Goal: Task Accomplishment & Management: Complete application form

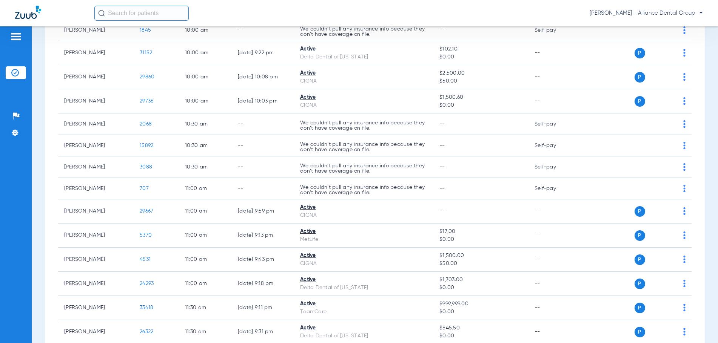
scroll to position [566, 0]
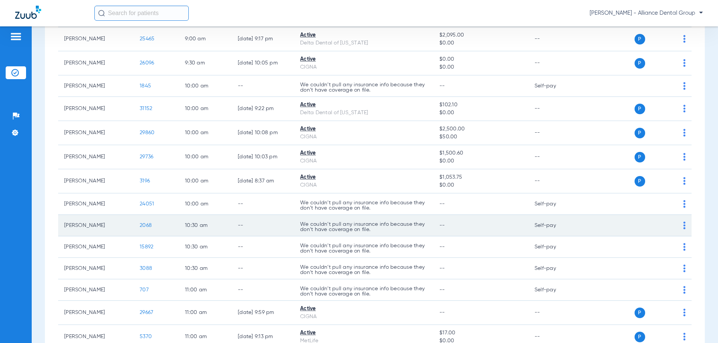
scroll to position [528, 0]
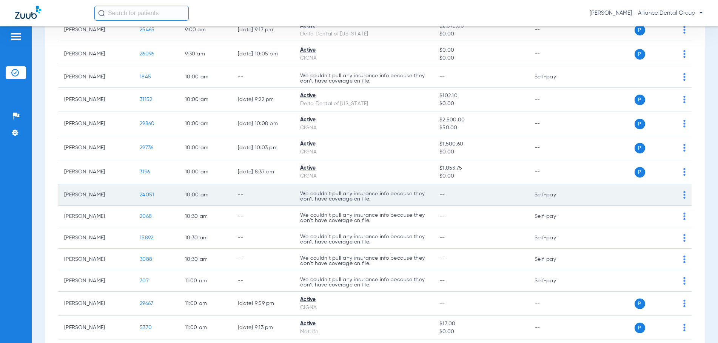
click at [681, 194] on td "P S" at bounding box center [635, 196] width 112 height 22
click at [683, 195] on img at bounding box center [684, 195] width 2 height 8
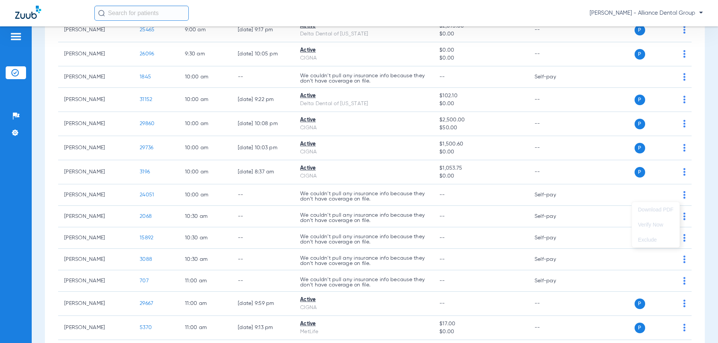
click at [676, 195] on div at bounding box center [359, 171] width 718 height 343
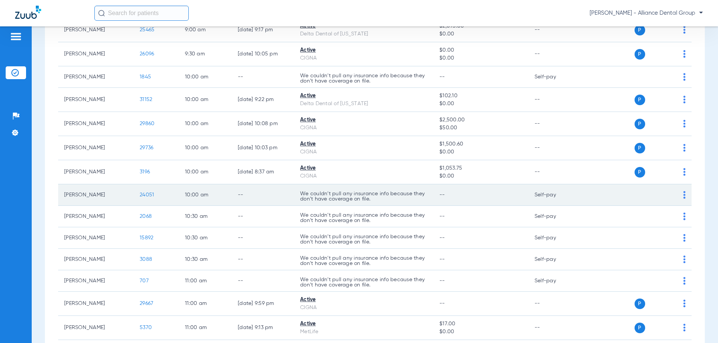
click at [683, 197] on img at bounding box center [684, 195] width 2 height 8
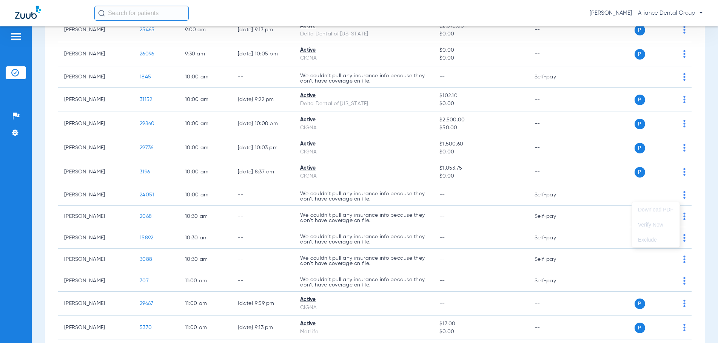
click at [678, 197] on div at bounding box center [359, 171] width 718 height 343
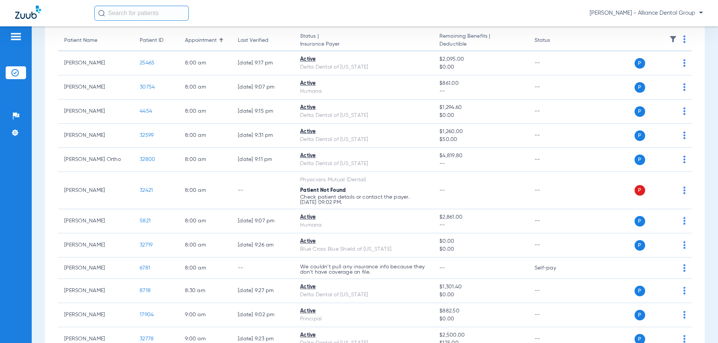
scroll to position [0, 0]
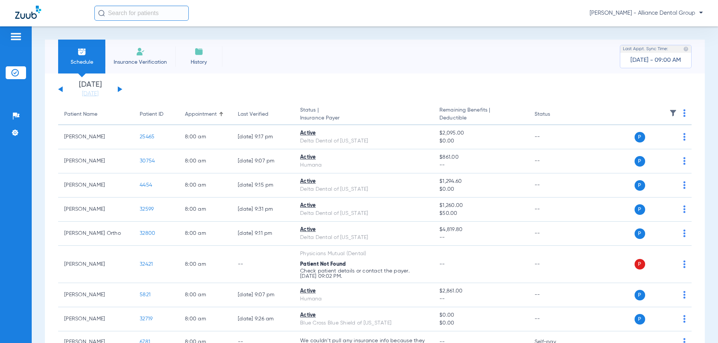
click at [119, 88] on button at bounding box center [120, 89] width 5 height 6
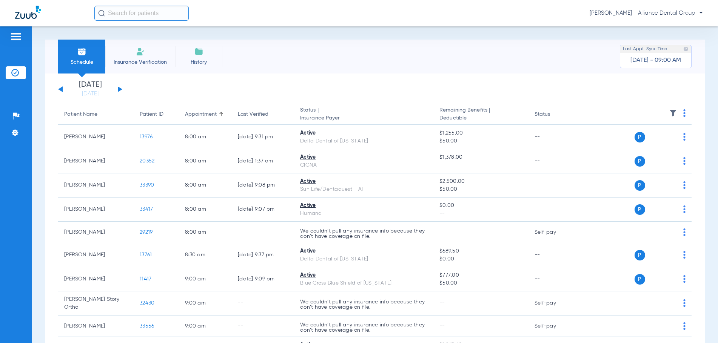
click at [60, 90] on button at bounding box center [60, 89] width 5 height 6
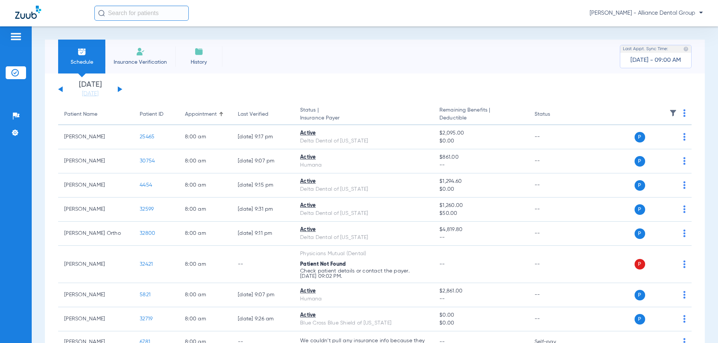
click at [138, 59] on span "Insurance Verification" at bounding box center [140, 63] width 59 height 8
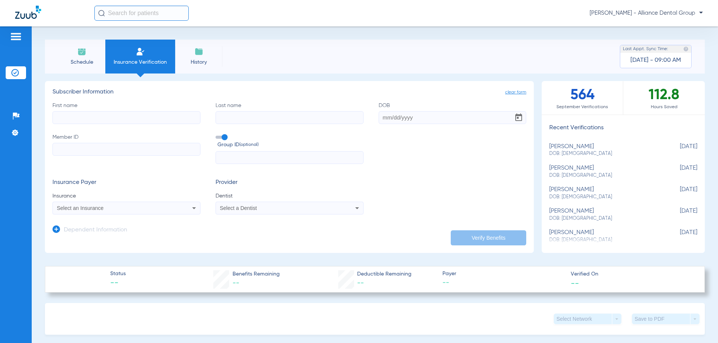
click at [72, 114] on input "First name" at bounding box center [126, 117] width 148 height 13
type input "[PERSON_NAME]"
type input "[DATE]"
click at [75, 148] on input "Member ID" at bounding box center [126, 149] width 148 height 13
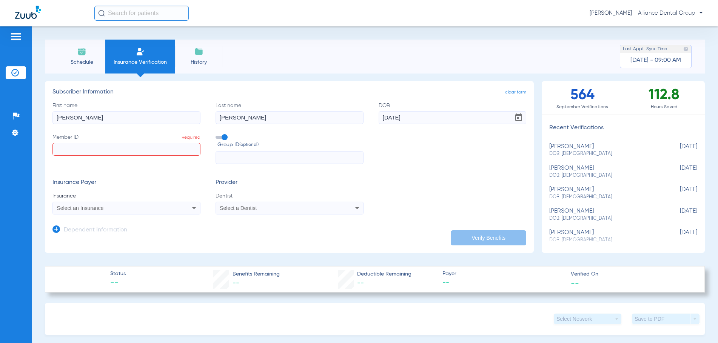
click at [64, 145] on input "Member ID Required" at bounding box center [126, 149] width 148 height 13
paste input "08095769739"
type input "08095769739"
click at [96, 210] on span "Select an Insurance" at bounding box center [80, 208] width 47 height 6
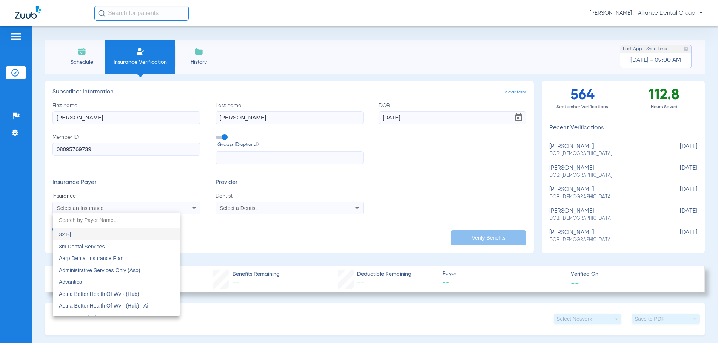
click at [59, 210] on div at bounding box center [359, 171] width 718 height 343
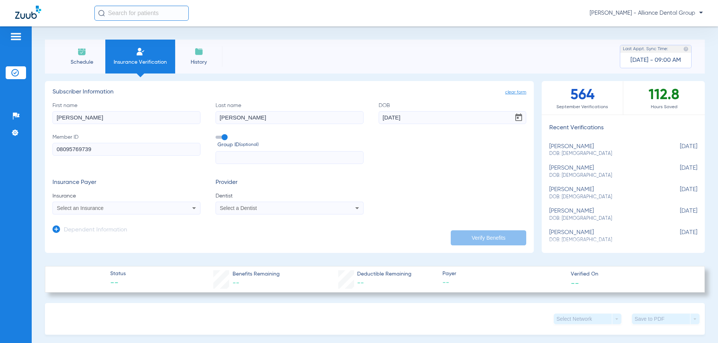
click at [191, 211] on icon at bounding box center [193, 208] width 9 height 9
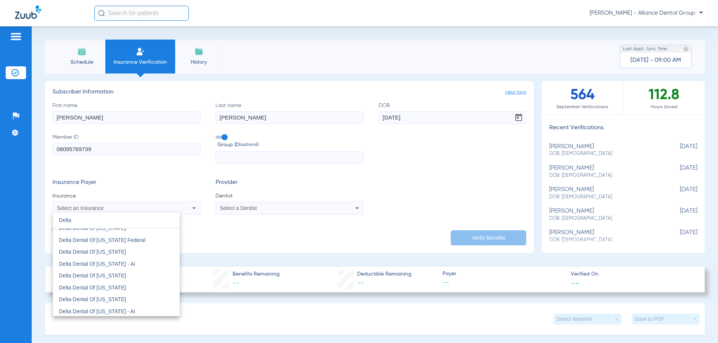
scroll to position [264, 0]
type input "Delta"
click at [107, 303] on span "Delta Dental Of [US_STATE]" at bounding box center [92, 303] width 67 height 6
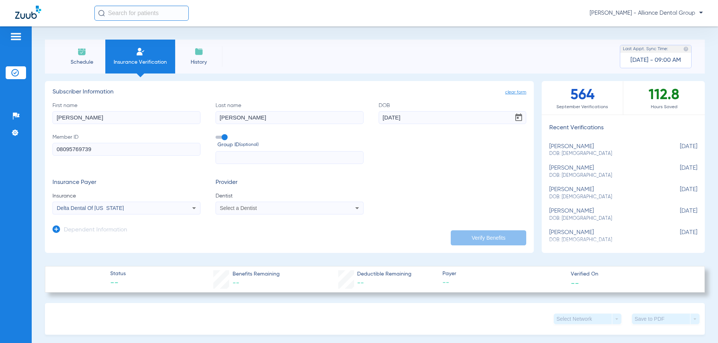
click at [348, 208] on div "Select a Dentist" at bounding box center [289, 208] width 147 height 9
type input "jo"
click at [255, 234] on span "[PERSON_NAME]" at bounding box center [242, 235] width 44 height 6
click at [481, 241] on button "Verify Benefits" at bounding box center [488, 238] width 75 height 15
